Goal: Transaction & Acquisition: Book appointment/travel/reservation

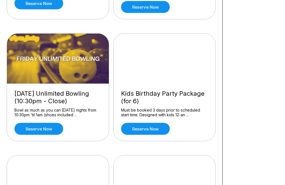
scroll to position [400, 0]
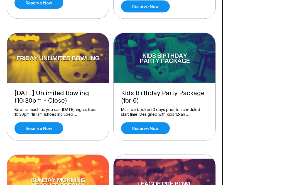
click at [157, 129] on link "Reserve now" at bounding box center [145, 128] width 49 height 12
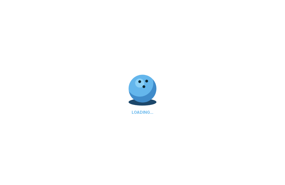
scroll to position [400, 0]
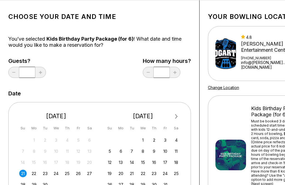
scroll to position [27, 0]
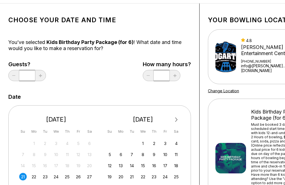
click at [41, 76] on icon at bounding box center [40, 75] width 3 height 3
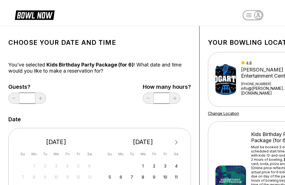
scroll to position [0, 0]
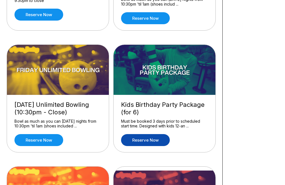
scroll to position [388, 0]
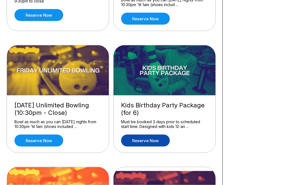
click at [181, 126] on div "Must be booked 3 days prior to scheduled start time. Designed with kids 12-an .…" at bounding box center [164, 124] width 87 height 10
click at [180, 109] on div "Kids Birthday Party Package (for 6)" at bounding box center [164, 108] width 87 height 15
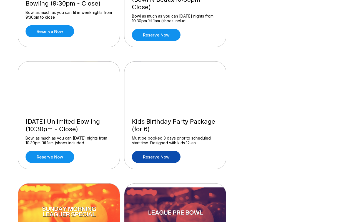
scroll to position [376, 0]
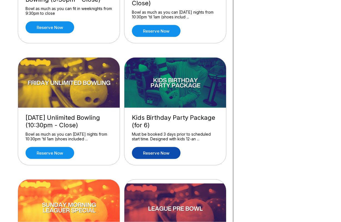
click at [153, 154] on link "Reserve now" at bounding box center [156, 153] width 49 height 12
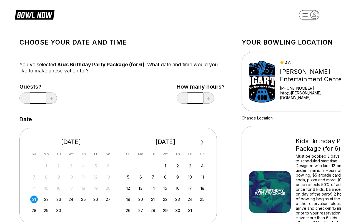
click at [58, 185] on div "23" at bounding box center [59, 199] width 8 height 8
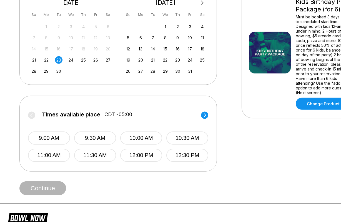
scroll to position [138, 0]
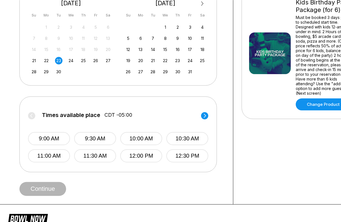
click at [42, 184] on div "Continue" at bounding box center [121, 189] width 205 height 14
click at [202, 114] on circle at bounding box center [204, 115] width 7 height 7
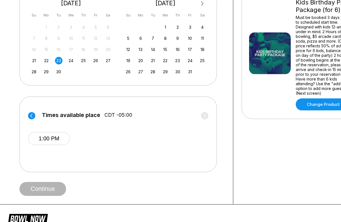
click at [29, 114] on circle at bounding box center [31, 115] width 7 height 7
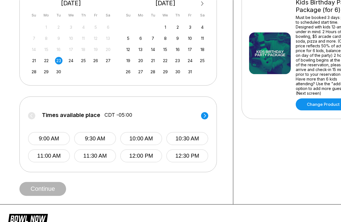
click at [205, 114] on circle at bounding box center [204, 115] width 7 height 7
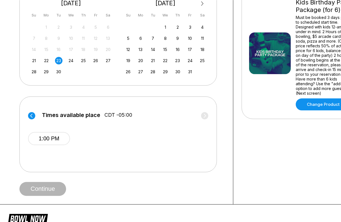
click at [33, 114] on circle at bounding box center [31, 115] width 7 height 7
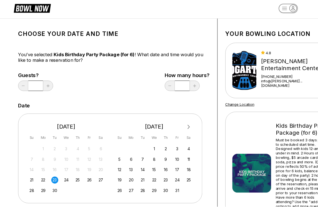
scroll to position [0, 0]
